Goal: Task Accomplishment & Management: Manage account settings

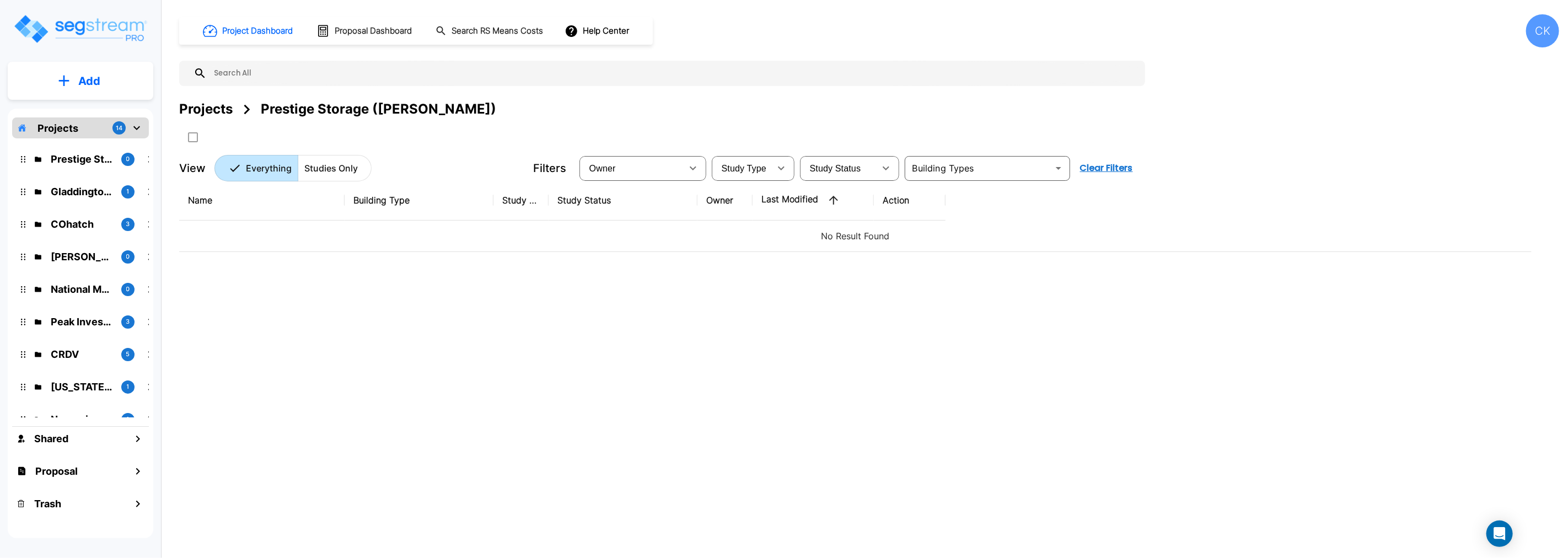
click at [53, 129] on p "Projects" at bounding box center [58, 128] width 41 height 15
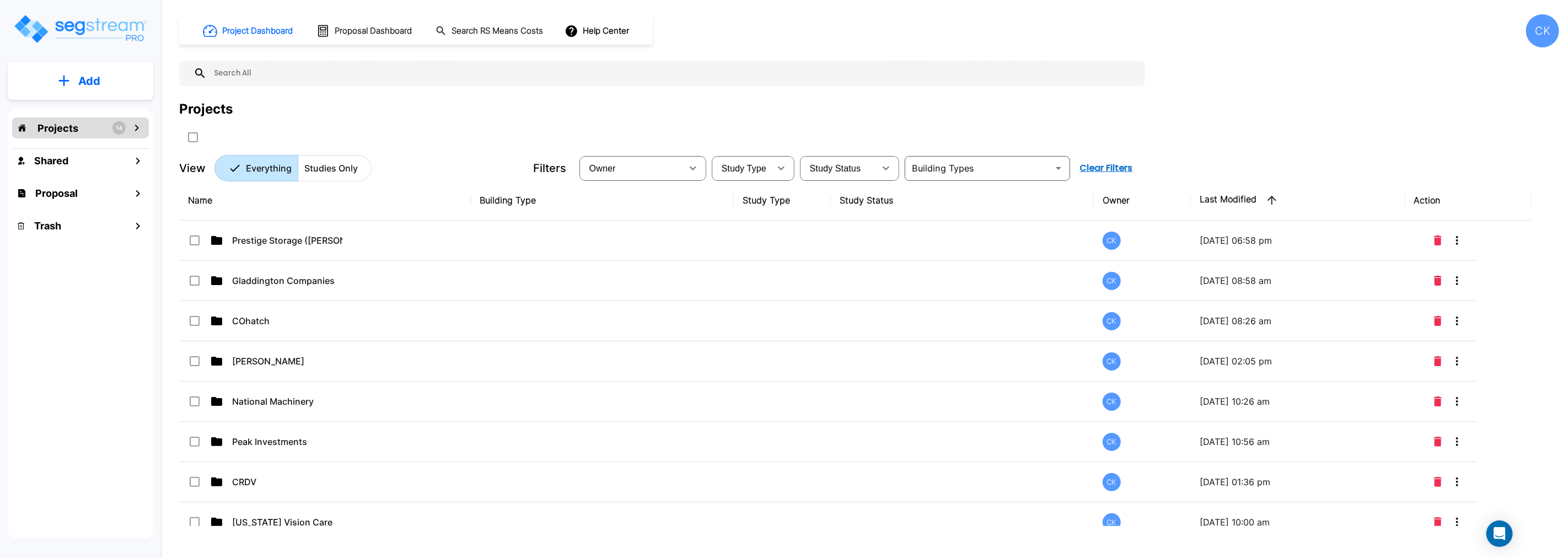
click at [79, 83] on p "Add" at bounding box center [89, 81] width 22 height 17
click at [91, 111] on p "Add Folder" at bounding box center [87, 112] width 45 height 13
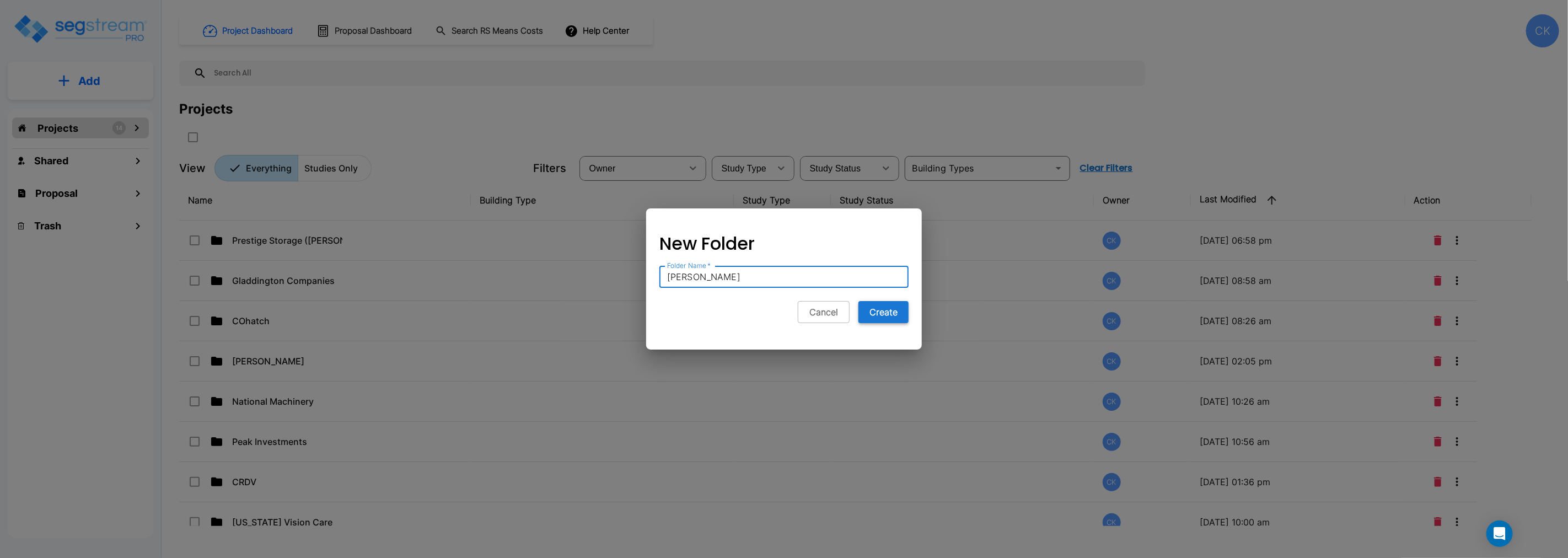
type input "[PERSON_NAME]"
click at [883, 313] on button "Create" at bounding box center [883, 312] width 50 height 22
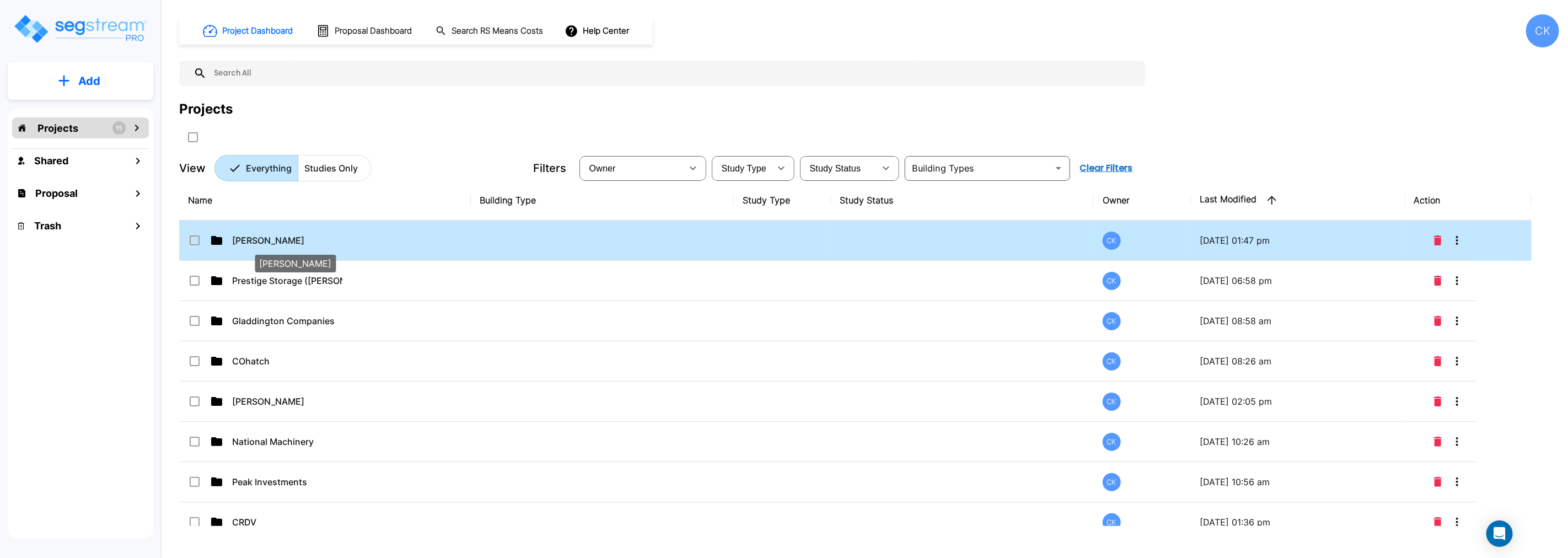
click at [269, 239] on p "[PERSON_NAME]" at bounding box center [287, 240] width 110 height 13
click at [264, 240] on p "[PERSON_NAME]" at bounding box center [287, 240] width 110 height 13
checkbox input "false"
click at [263, 240] on p "[PERSON_NAME]" at bounding box center [287, 240] width 110 height 13
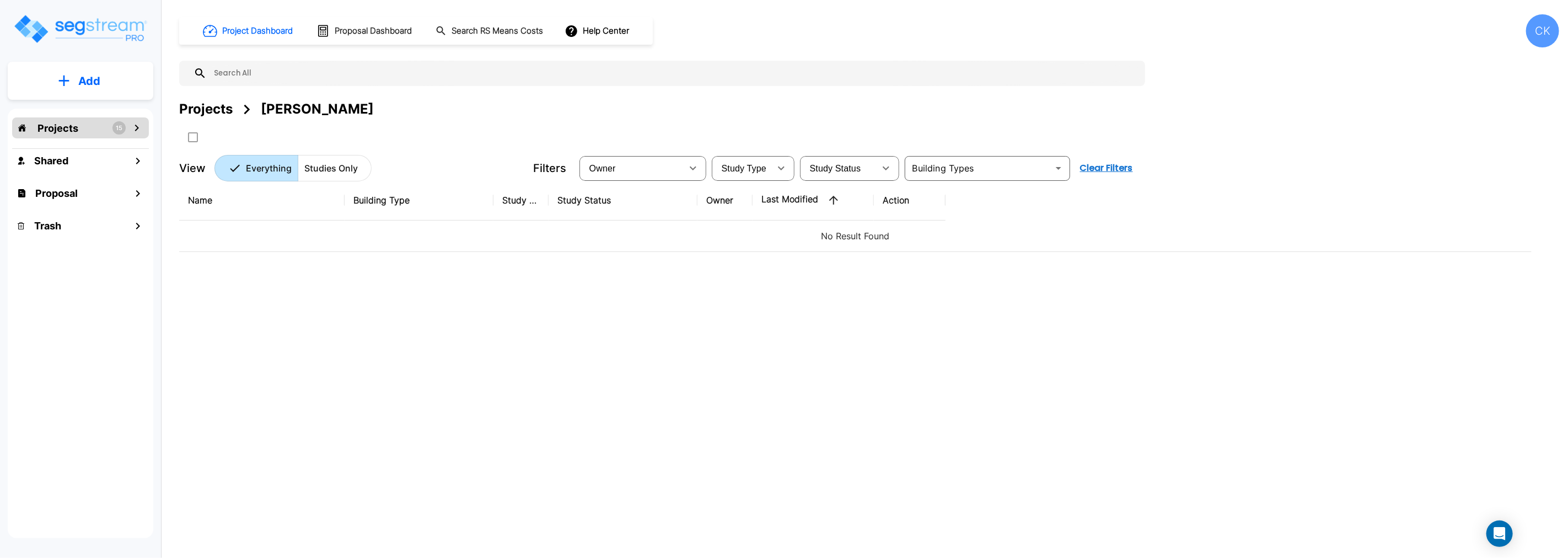
click at [91, 76] on p "Add" at bounding box center [89, 81] width 22 height 17
click at [89, 175] on p "Add Proposal" at bounding box center [88, 175] width 57 height 13
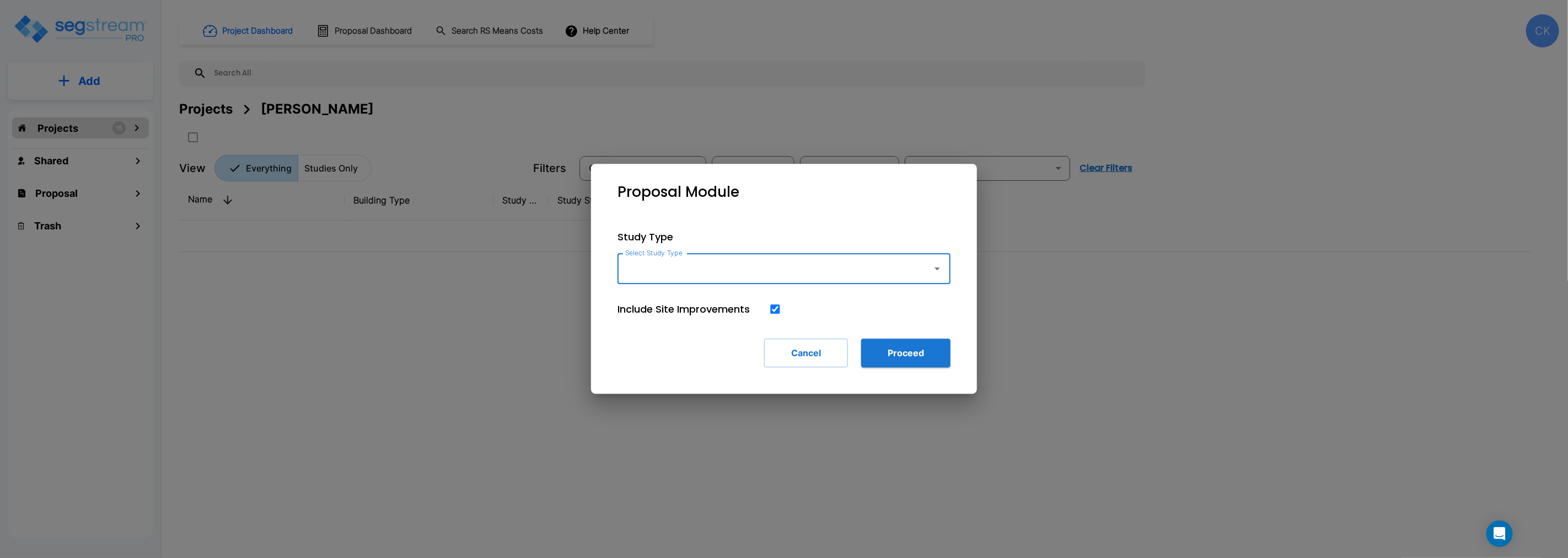
click at [939, 270] on icon "button" at bounding box center [937, 269] width 13 height 13
